Goal: Find specific page/section: Find specific page/section

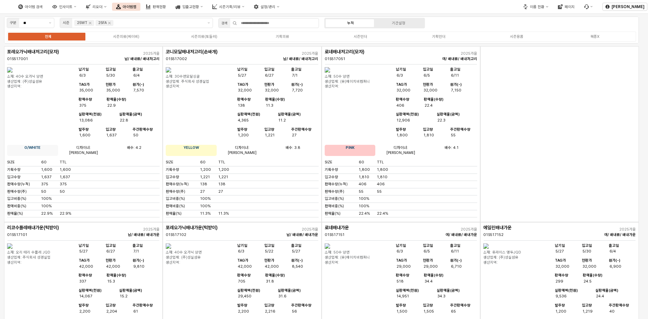
click at [197, 40] on div "전체 시즌의류(베이비) 시즌의류(토들러) 기획의류 시즌언더 기획언더 시즌용품 복종X" at bounding box center [322, 36] width 630 height 10
click at [197, 37] on div "시즌의류(토들러)" at bounding box center [204, 36] width 26 height 4
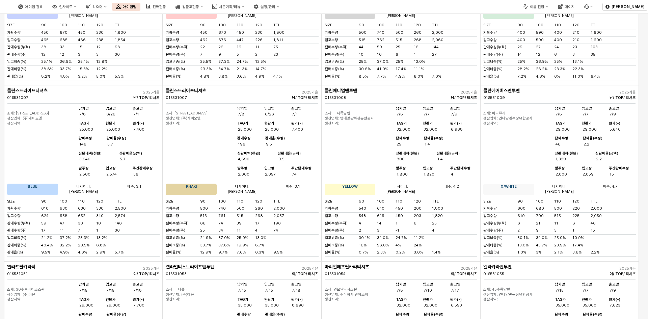
scroll to position [169, 0]
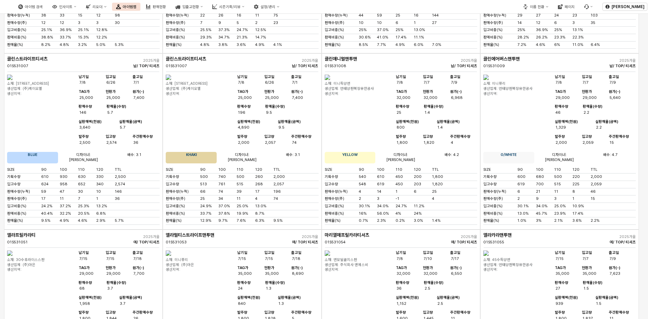
click at [171, 80] on img "앱 프레임" at bounding box center [168, 77] width 5 height 5
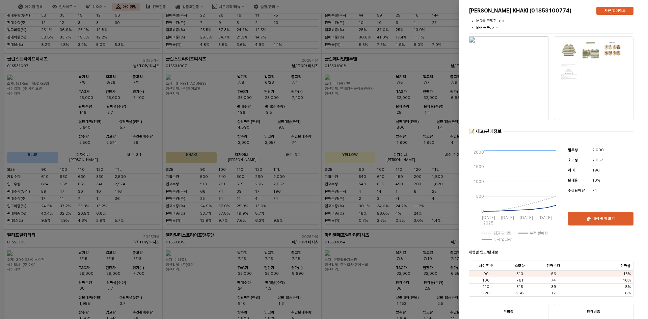
click at [446, 64] on div at bounding box center [324, 159] width 648 height 319
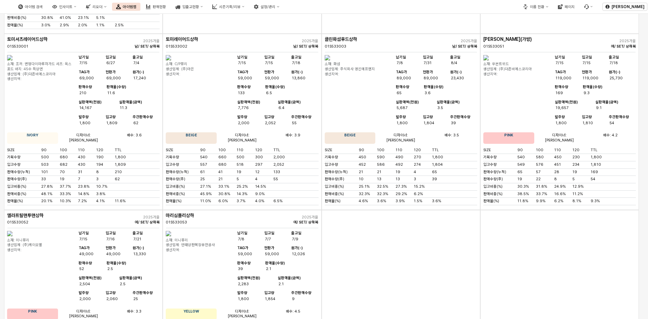
scroll to position [1790, 0]
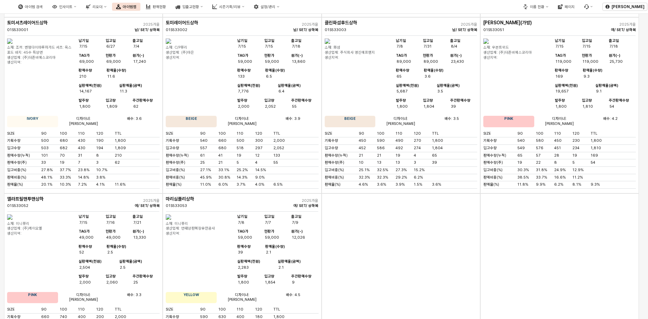
click at [12, 44] on img "앱 프레임" at bounding box center [9, 40] width 5 height 5
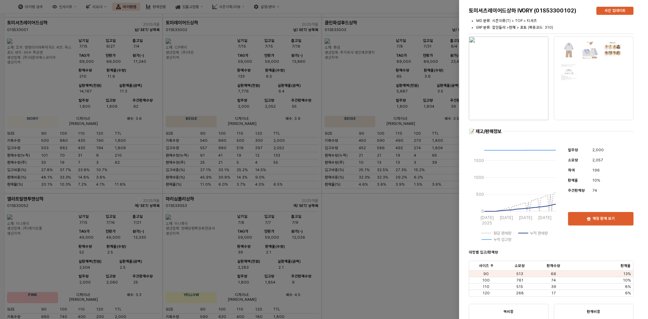
click at [375, 50] on div at bounding box center [324, 159] width 648 height 319
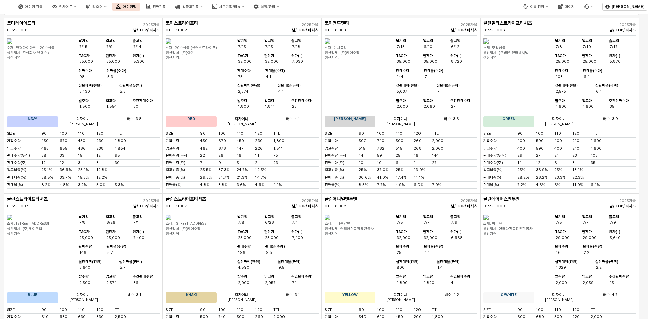
scroll to position [0, 0]
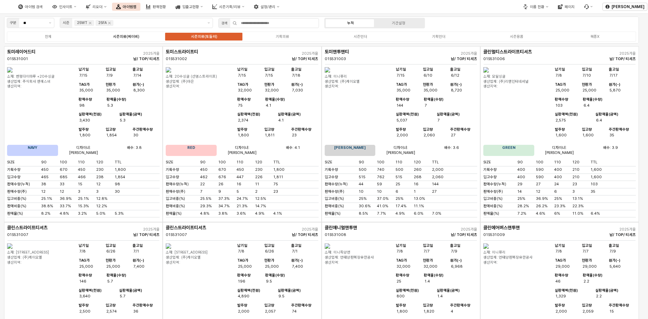
click at [137, 38] on label "시즌의류(베이비)" at bounding box center [126, 37] width 78 height 6
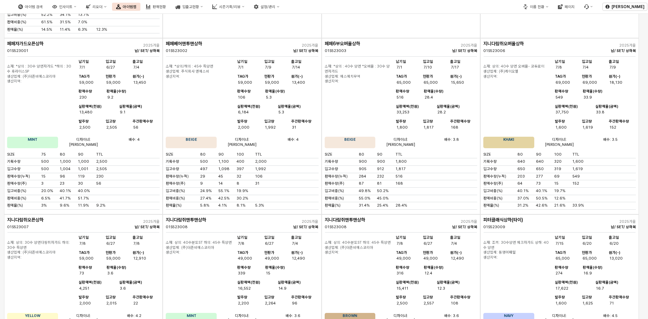
scroll to position [270, 0]
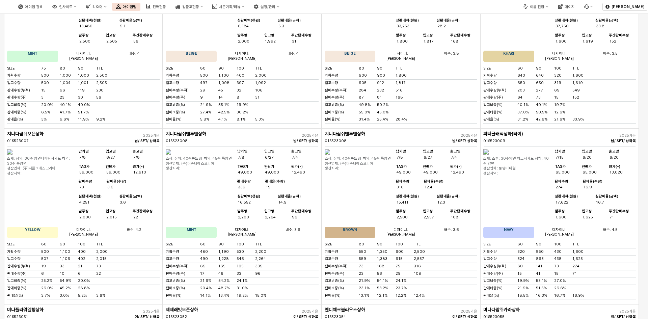
click at [330, 155] on img "앱 프레임" at bounding box center [327, 151] width 5 height 5
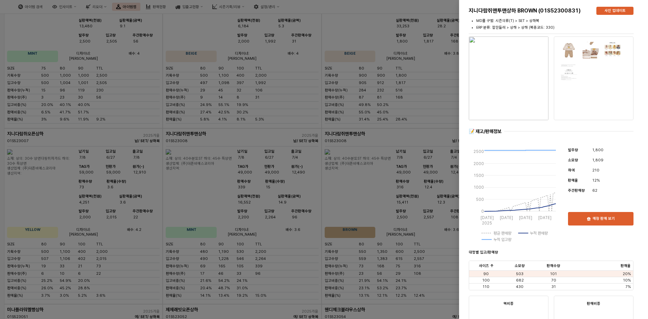
click at [439, 85] on div at bounding box center [324, 159] width 648 height 319
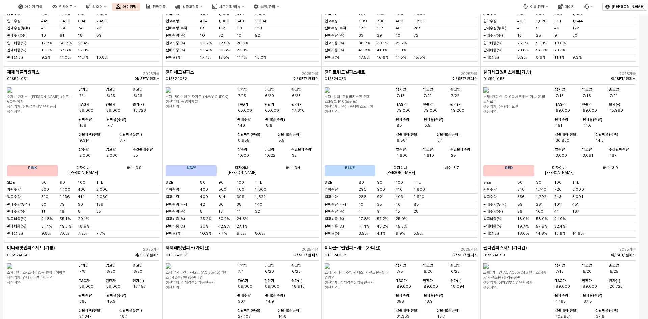
scroll to position [1047, 0]
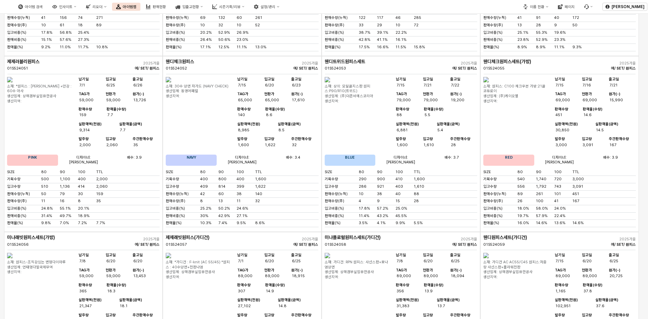
click at [489, 82] on img "앱 프레임" at bounding box center [486, 79] width 5 height 5
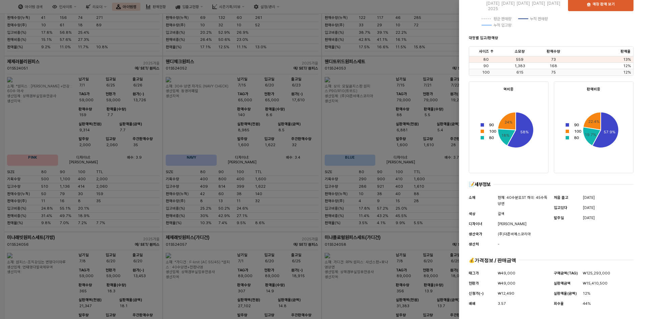
scroll to position [0, 0]
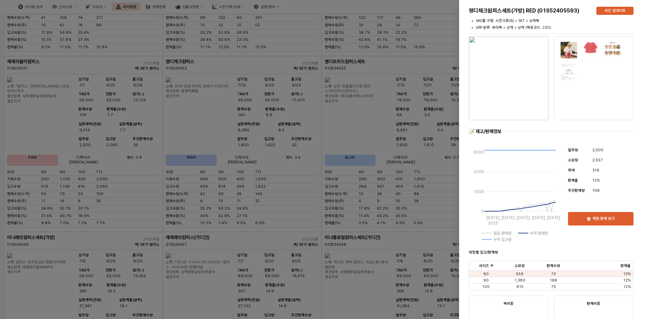
click at [529, 99] on img "button" at bounding box center [509, 78] width 80 height 84
click at [419, 15] on div at bounding box center [324, 159] width 648 height 319
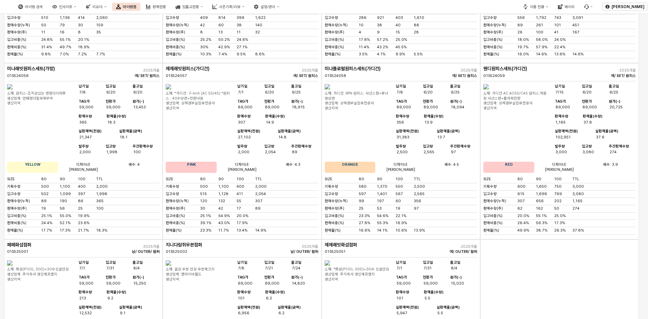
scroll to position [1250, 0]
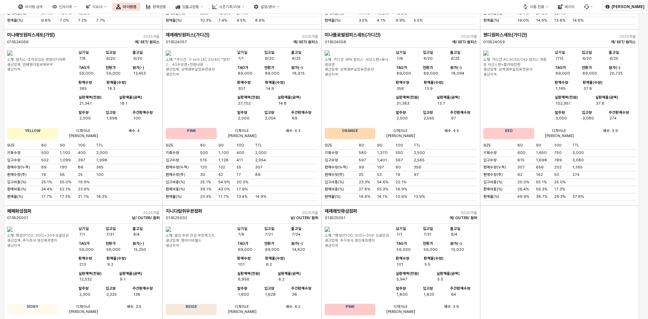
click at [489, 56] on img "앱 프레임" at bounding box center [486, 52] width 5 height 5
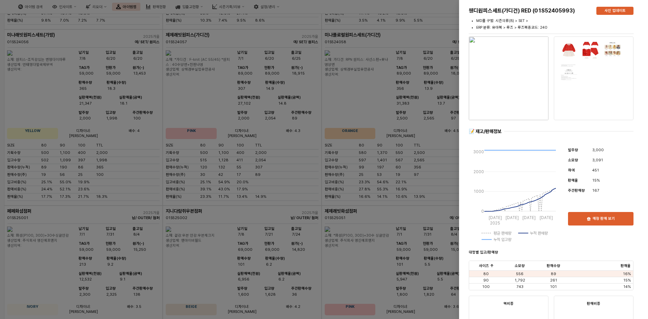
click at [532, 95] on img "button" at bounding box center [509, 78] width 80 height 84
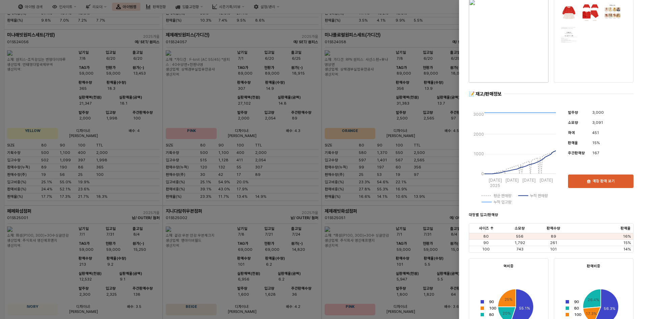
scroll to position [101, 0]
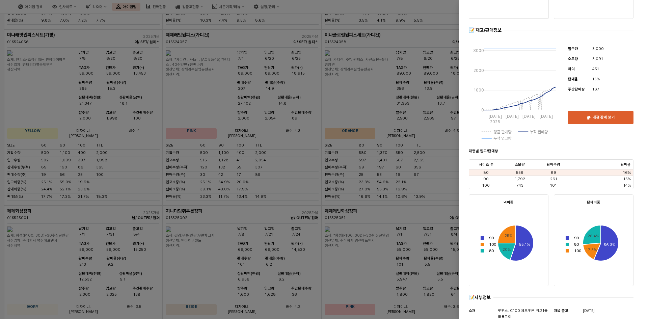
click at [394, 87] on div at bounding box center [324, 159] width 648 height 319
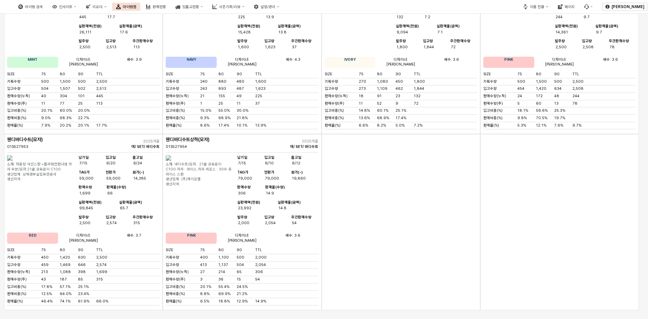
scroll to position [2141, 0]
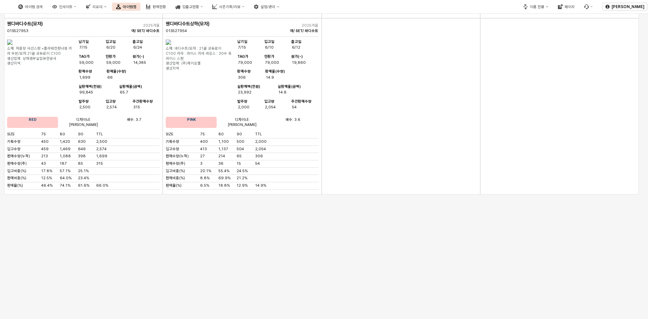
click at [12, 45] on img "앱 프레임" at bounding box center [9, 42] width 5 height 5
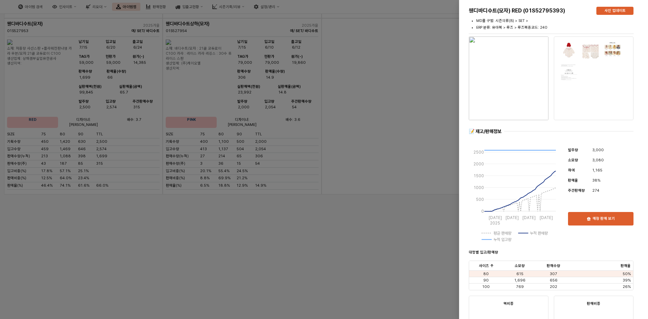
click at [407, 157] on div at bounding box center [324, 159] width 648 height 319
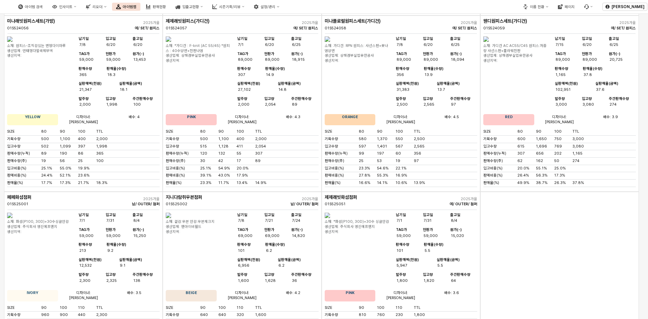
scroll to position [1263, 0]
click at [489, 42] on img "앱 프레임" at bounding box center [486, 39] width 5 height 5
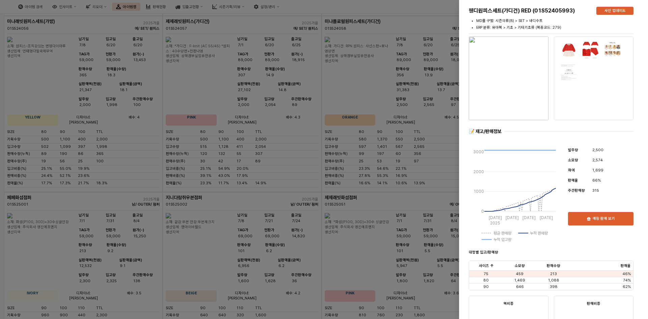
click at [440, 77] on div at bounding box center [324, 159] width 648 height 319
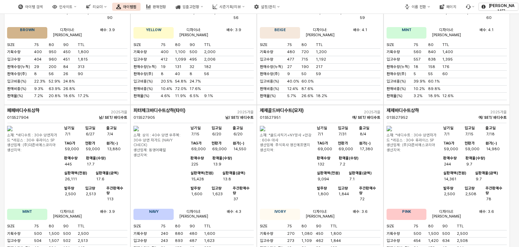
scroll to position [1973, 0]
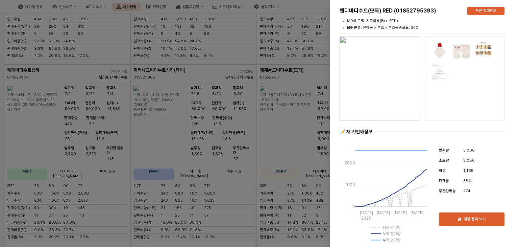
click at [387, 82] on img "button" at bounding box center [379, 78] width 80 height 84
drag, startPoint x: 285, startPoint y: 150, endPoint x: 292, endPoint y: 148, distance: 7.6
click at [288, 149] on div at bounding box center [259, 123] width 519 height 247
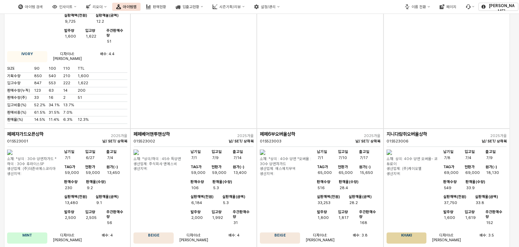
scroll to position [82, 0]
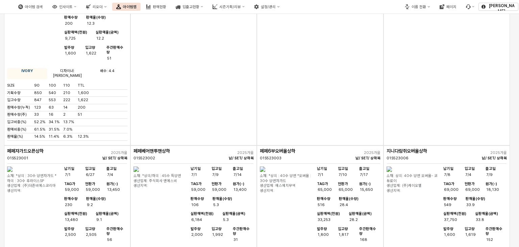
click at [170, 88] on div "앱 프레임" at bounding box center [193, 54] width 126 height 181
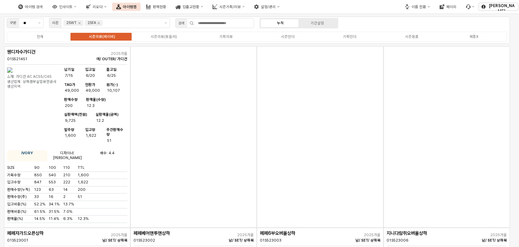
scroll to position [270, 0]
